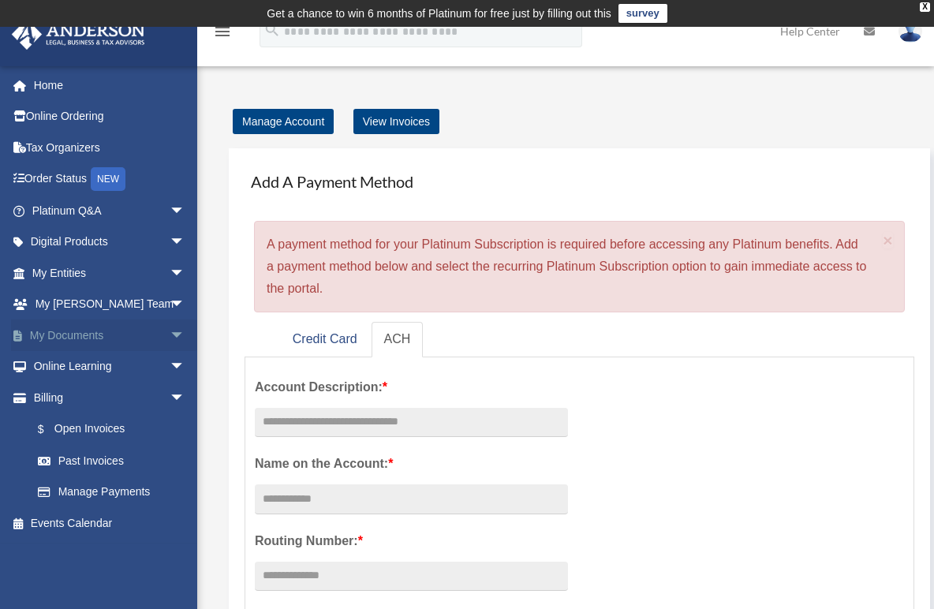
click at [66, 337] on link "My Documents arrow_drop_down" at bounding box center [110, 335] width 198 height 32
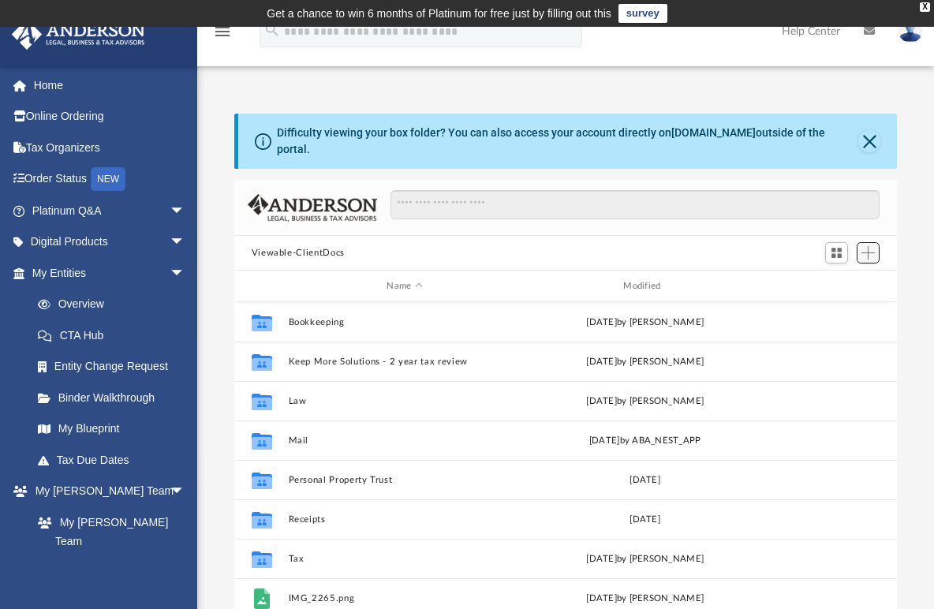
click at [873, 246] on span "Add" at bounding box center [867, 252] width 13 height 13
click at [852, 296] on li "New Folder" at bounding box center [845, 297] width 50 height 17
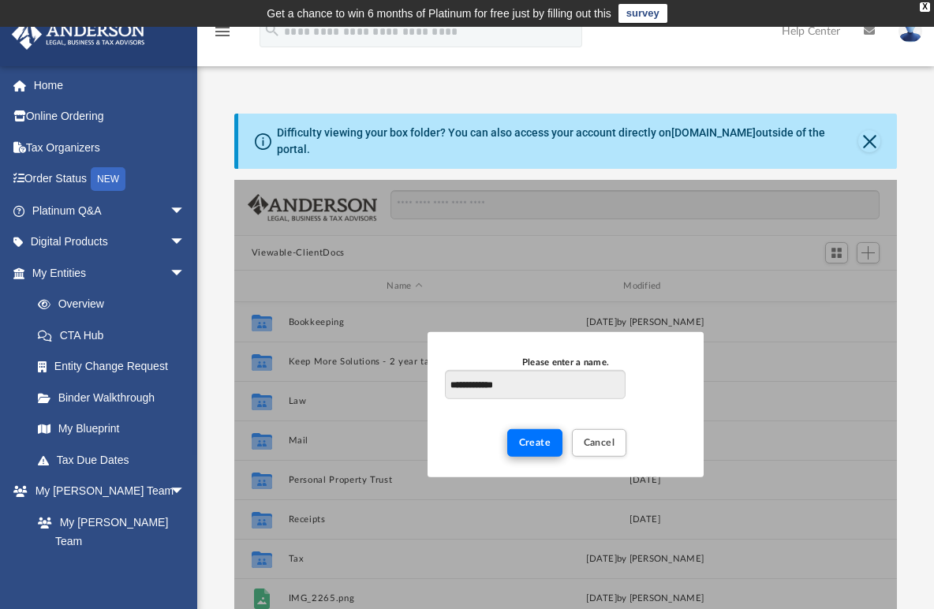
type input "**********"
click at [536, 437] on span "Create" at bounding box center [535, 441] width 32 height 9
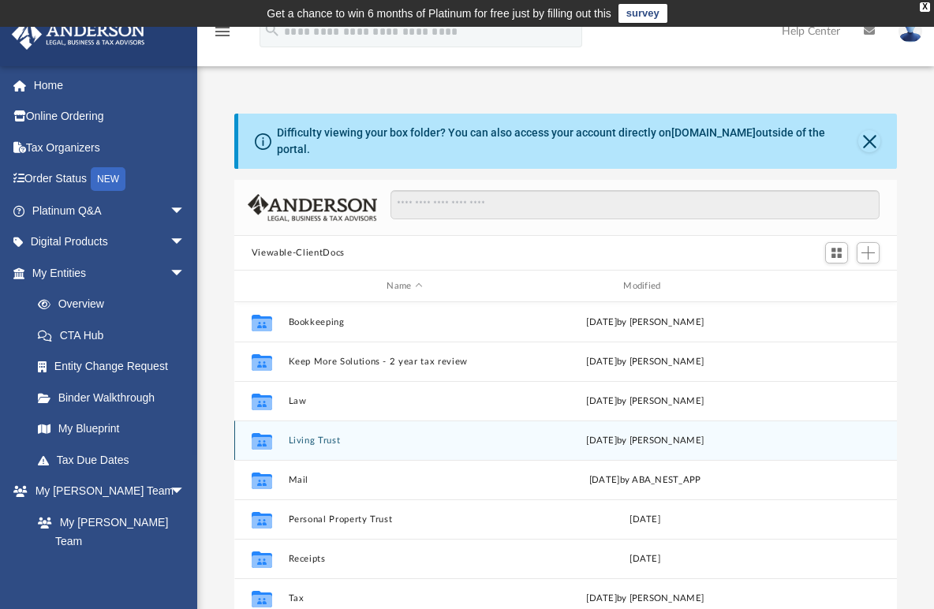
click at [257, 436] on icon "grid" at bounding box center [261, 442] width 21 height 13
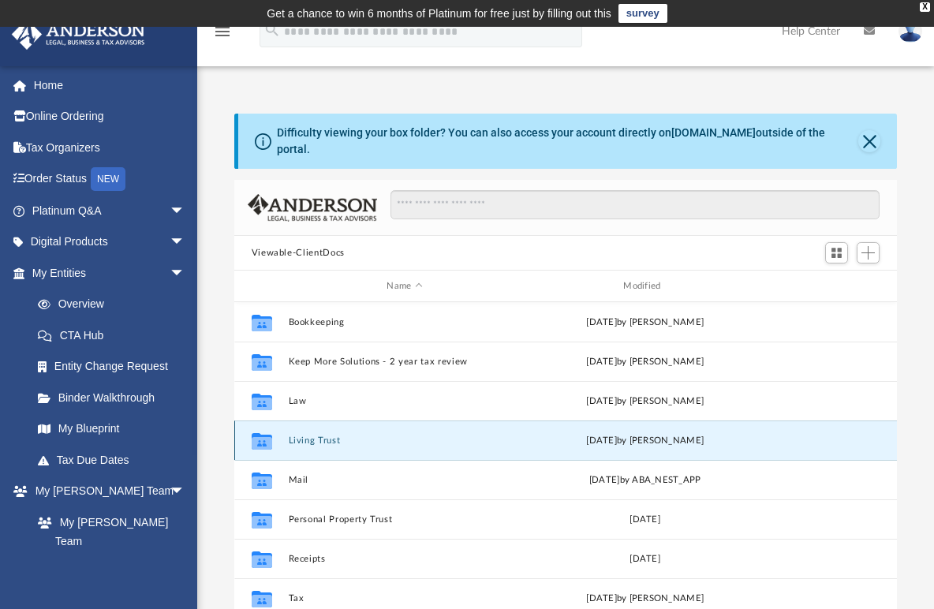
click at [257, 436] on icon "grid" at bounding box center [261, 442] width 21 height 13
click at [274, 431] on div "Collaborated Folder" at bounding box center [260, 439] width 39 height 25
click at [866, 246] on span "Add" at bounding box center [867, 252] width 13 height 13
click at [842, 271] on li "Upload" at bounding box center [845, 272] width 50 height 17
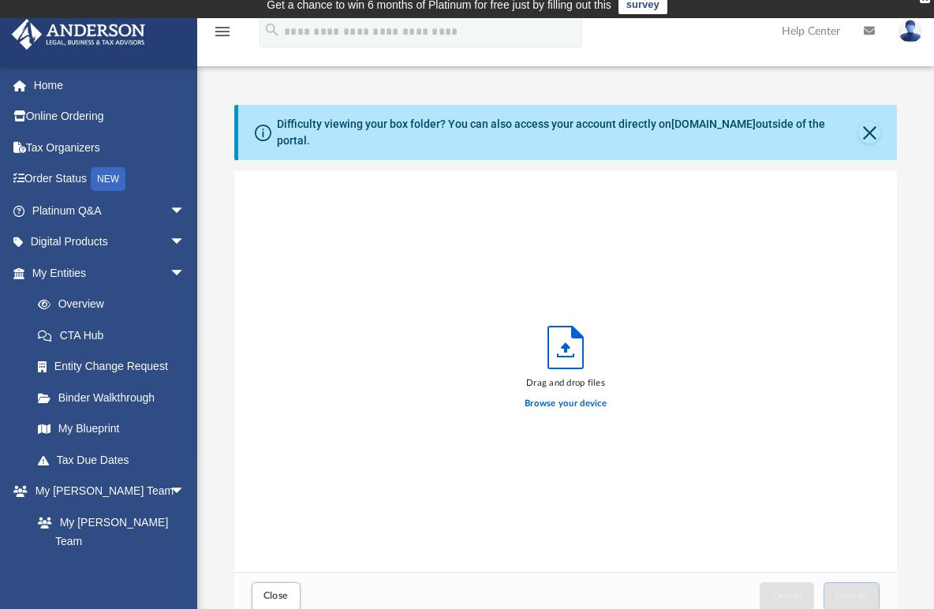
scroll to position [388, 651]
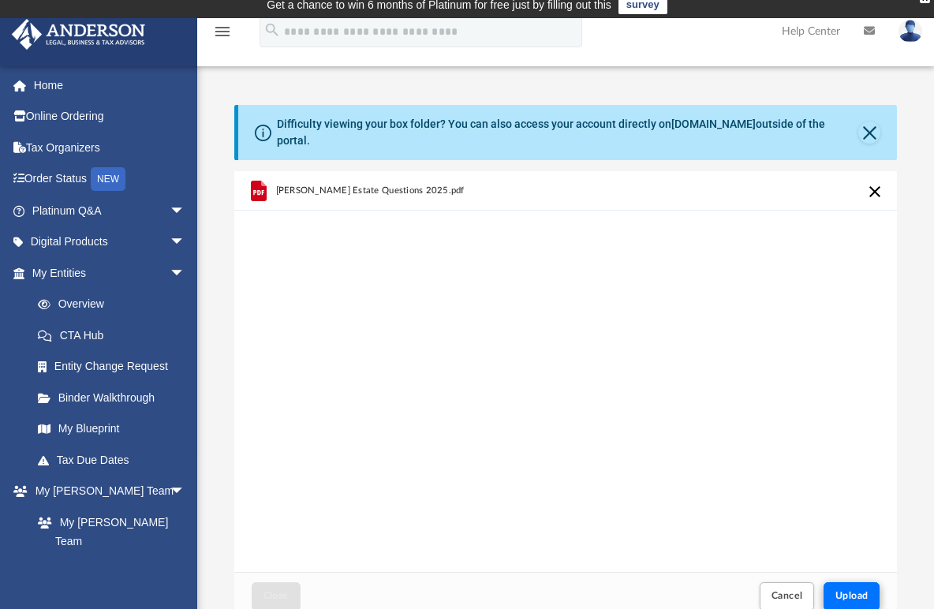
click at [838, 594] on button "Upload" at bounding box center [851, 596] width 57 height 28
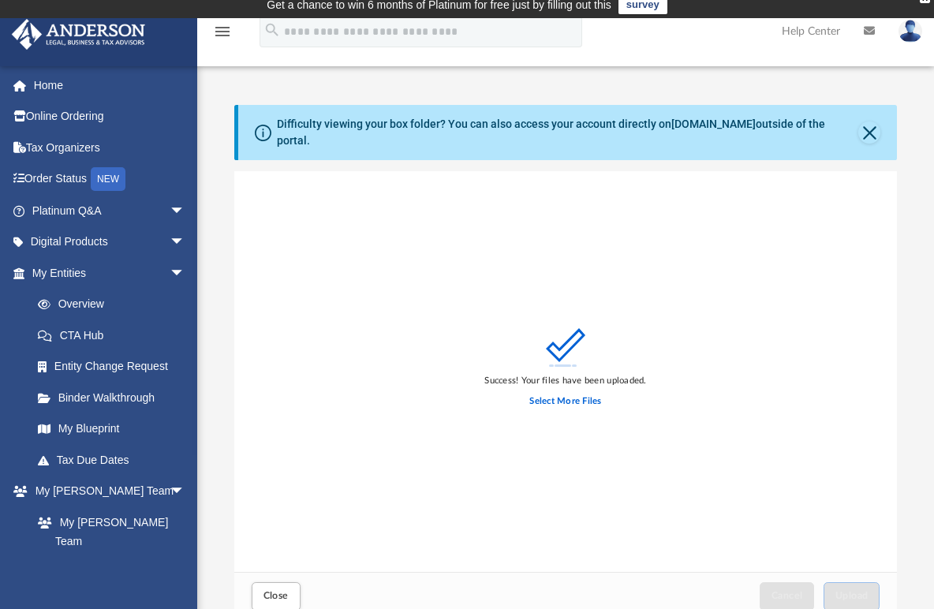
click at [915, 32] on img at bounding box center [910, 31] width 24 height 23
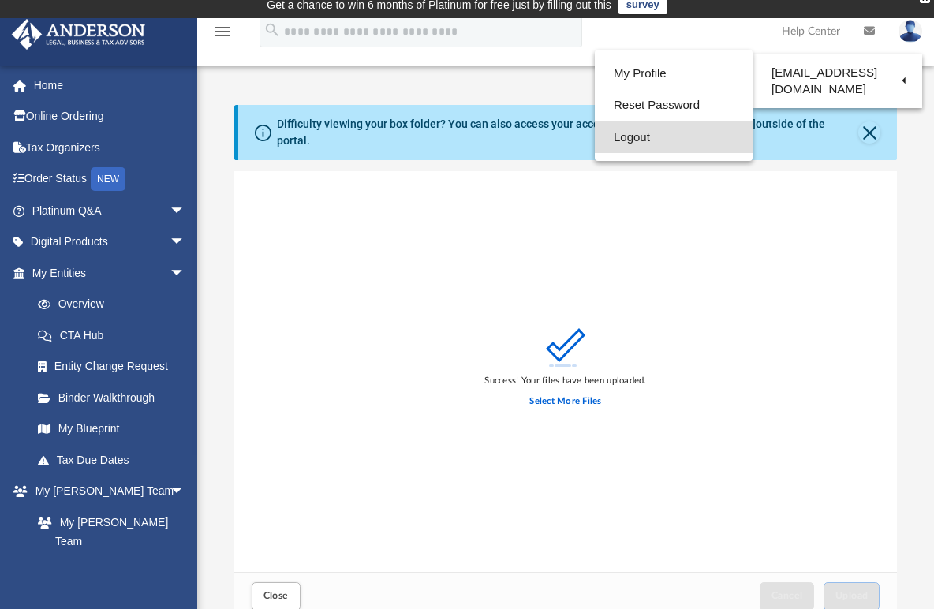
click at [625, 140] on link "Logout" at bounding box center [674, 137] width 158 height 32
